Goal: Task Accomplishment & Management: Complete application form

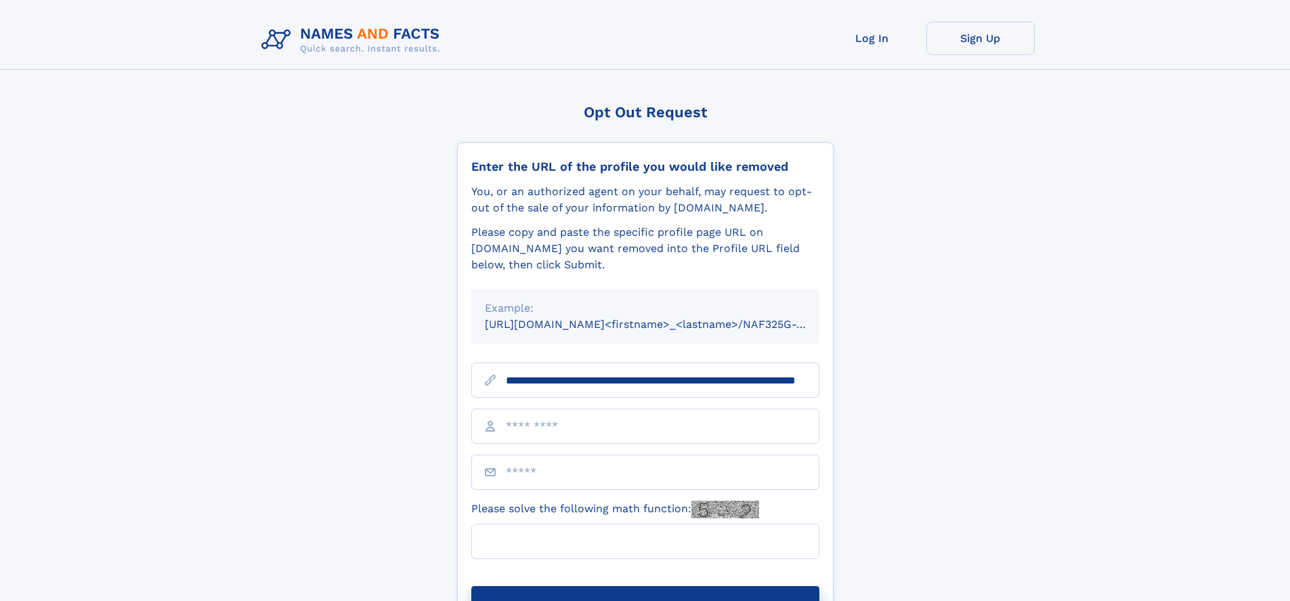
scroll to position [0, 121]
type input "**********"
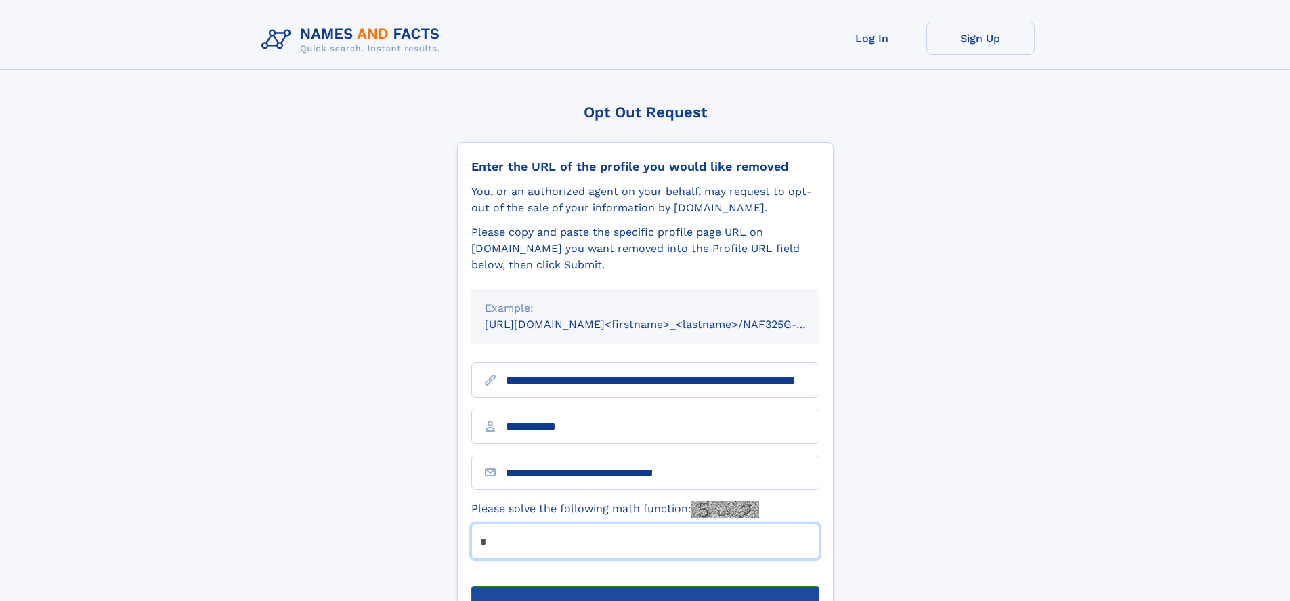
type input "*"
click at [645, 586] on button "Submit Opt Out Request" at bounding box center [645, 607] width 348 height 43
